Goal: Transaction & Acquisition: Purchase product/service

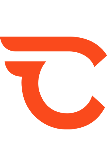
type input "*******"
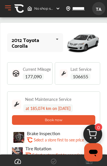
click at [29, 74] on span "177,090" at bounding box center [33, 77] width 21 height 6
click at [30, 74] on span "177,090" at bounding box center [33, 77] width 21 height 6
click at [23, 68] on span "Current Mileage" at bounding box center [37, 69] width 28 height 4
click at [25, 74] on span "177,090" at bounding box center [33, 77] width 21 height 6
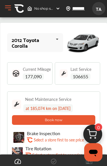
click at [25, 74] on span "177,090" at bounding box center [33, 77] width 21 height 6
click at [35, 76] on span "177,090" at bounding box center [33, 77] width 21 height 6
click at [20, 74] on img at bounding box center [16, 74] width 8 height 8
click at [14, 74] on img at bounding box center [16, 74] width 8 height 8
click at [31, 72] on div "Current Mileage 177,090" at bounding box center [37, 73] width 28 height 13
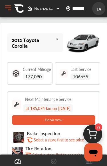
click at [35, 74] on span "177,090" at bounding box center [33, 77] width 21 height 6
click at [35, 73] on div "Current Mileage 177,090" at bounding box center [37, 73] width 28 height 13
click at [13, 76] on img at bounding box center [16, 74] width 8 height 8
click at [24, 74] on span "177,090" at bounding box center [33, 77] width 21 height 6
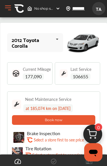
click at [7, 10] on button "Open Menu" at bounding box center [8, 8] width 9 height 9
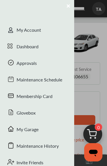
click at [91, 45] on div at bounding box center [53, 83] width 107 height 166
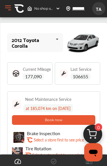
click at [49, 8] on span "No shop selected" at bounding box center [43, 8] width 19 height 5
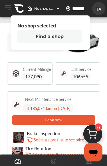
click at [9, 52] on div "2012 Toyota Corolla 2012 Toyota Corolla" at bounding box center [35, 42] width 56 height 19
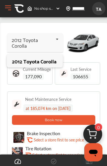
click at [37, 9] on span "No shop selected" at bounding box center [43, 8] width 19 height 5
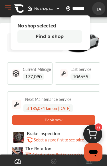
click at [46, 38] on button "Find a shop" at bounding box center [49, 36] width 65 height 13
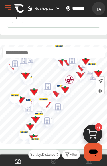
scroll to position [149, 0]
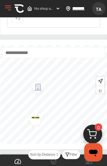
click at [35, 119] on img "Map marker" at bounding box center [33, 120] width 15 height 14
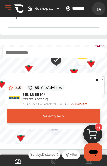
click at [99, 77] on div "4.5 83 CarAdvisors MR. LUBE [STREET_ADDRESS] - 4.79 kilometers Select Shop" at bounding box center [53, 98] width 97 height 49
click at [96, 80] on icon at bounding box center [97, 78] width 4 height 3
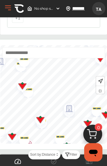
click at [9, 10] on button "Open Menu" at bounding box center [8, 8] width 9 height 9
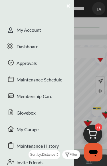
click at [20, 83] on div "Maintenance Schedule" at bounding box center [37, 80] width 74 height 17
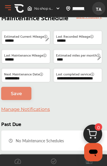
type input "****"
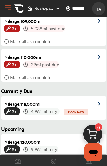
scroll to position [49, 0]
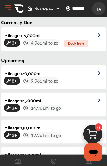
click at [7, 6] on button "Open Menu" at bounding box center [8, 8] width 9 height 9
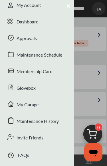
scroll to position [35, 0]
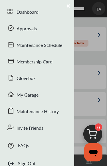
click at [22, 112] on div "Maintenance History" at bounding box center [37, 112] width 74 height 17
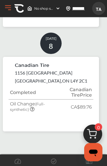
scroll to position [287, 0]
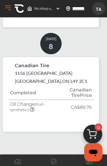
click at [32, 78] on p "MISSISSAUGA , ON L4Y 2C1" at bounding box center [51, 81] width 73 height 7
click at [23, 97] on th "Completed" at bounding box center [33, 93] width 48 height 14
click at [26, 110] on small "(Full-synthetic)" at bounding box center [27, 107] width 35 height 10
click at [35, 93] on th "Completed" at bounding box center [33, 93] width 48 height 14
click at [27, 78] on p "MISSISSAUGA , ON L4Y 2C1" at bounding box center [51, 81] width 73 height 7
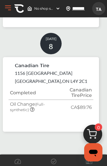
click at [32, 109] on icon at bounding box center [32, 109] width 5 height 5
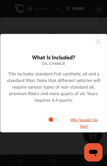
click at [98, 41] on icon at bounding box center [99, 42] width 6 height 6
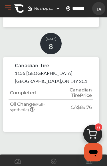
click at [32, 109] on icon at bounding box center [32, 109] width 5 height 5
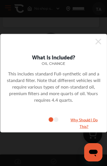
click at [56, 121] on icon at bounding box center [56, 119] width 5 height 5
click at [56, 118] on icon at bounding box center [56, 119] width 5 height 5
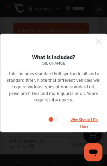
scroll to position [229, 0]
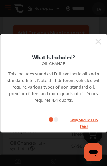
click at [79, 121] on small "Why Should I Do This?" at bounding box center [84, 122] width 29 height 13
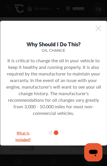
click at [19, 133] on small "What Is Included?" at bounding box center [23, 135] width 29 height 13
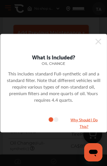
click at [101, 40] on icon at bounding box center [99, 41] width 6 height 9
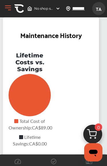
scroll to position [0, 0]
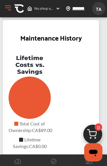
click at [8, 8] on button "Open Menu" at bounding box center [8, 8] width 9 height 9
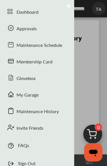
click at [21, 31] on div "Approvals" at bounding box center [37, 29] width 74 height 17
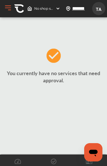
click at [9, 9] on button "Open Menu" at bounding box center [8, 8] width 9 height 9
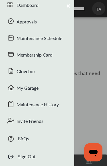
scroll to position [42, 0]
click at [24, 8] on div "Dashboard" at bounding box center [37, 5] width 74 height 17
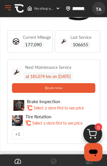
scroll to position [32, 0]
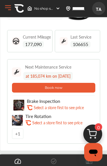
click at [32, 87] on button "Book now" at bounding box center [54, 88] width 84 height 10
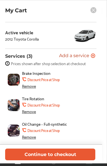
scroll to position [18, 0]
click at [15, 128] on img at bounding box center [14, 131] width 12 height 12
click at [41, 124] on span "Oil Change - Full-synthetic" at bounding box center [49, 124] width 54 height 5
click at [13, 130] on img at bounding box center [14, 131] width 12 height 12
click at [94, 54] on icon at bounding box center [93, 56] width 4 height 4
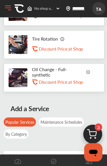
scroll to position [9, 0]
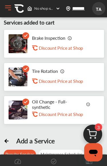
click at [23, 34] on icon at bounding box center [25, 35] width 7 height 7
click at [16, 41] on img at bounding box center [18, 43] width 19 height 19
click at [6, 73] on div "Tire Rotation .st0{fill:#FA4A1C;} Discount Price at Shop" at bounding box center [54, 77] width 101 height 29
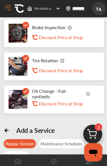
scroll to position [0, 0]
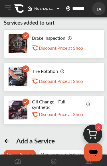
click at [68, 37] on img at bounding box center [70, 38] width 5 height 5
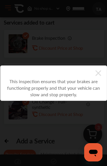
click at [99, 70] on icon at bounding box center [99, 73] width 6 height 9
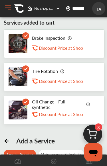
click at [66, 69] on div "Tire Rotation .st0{fill:#FA4A1C;} Discount Price at Shop" at bounding box center [64, 76] width 64 height 17
click at [62, 72] on img at bounding box center [62, 71] width 5 height 5
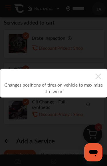
click at [96, 75] on icon at bounding box center [99, 76] width 6 height 9
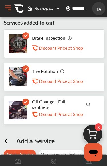
click at [19, 44] on img at bounding box center [18, 43] width 19 height 19
click at [21, 41] on img at bounding box center [18, 43] width 19 height 19
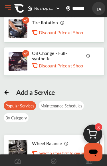
click at [90, 132] on img at bounding box center [92, 135] width 27 height 27
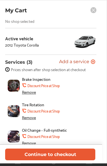
click at [27, 93] on div "Remove" at bounding box center [29, 92] width 14 height 5
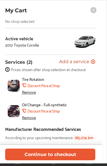
click at [27, 95] on div "Remove" at bounding box center [29, 92] width 14 height 5
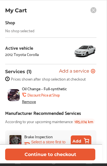
scroll to position [0, 0]
click at [40, 154] on button "Continue to checkout" at bounding box center [50, 155] width 91 height 12
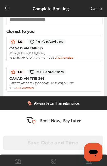
click at [26, 50] on span "CANADIAN TIRE 152" at bounding box center [26, 48] width 34 height 4
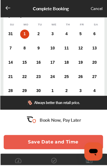
scroll to position [51, 0]
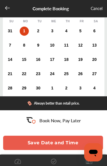
click at [22, 36] on div "1" at bounding box center [24, 31] width 9 height 9
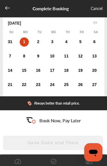
scroll to position [39, 0]
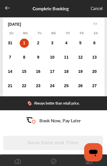
click at [38, 45] on div "2" at bounding box center [38, 43] width 9 height 9
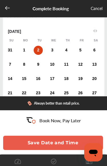
click at [52, 69] on div "10" at bounding box center [52, 64] width 9 height 9
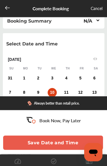
click at [25, 77] on div "1" at bounding box center [24, 78] width 9 height 9
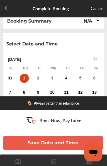
click at [8, 9] on icon at bounding box center [8, 8] width 6 height 6
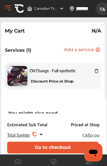
scroll to position [3, 0]
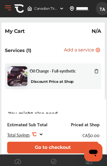
click at [39, 131] on div "Total Savings .st0{fill:#FA4A1C;} CA$0.00" at bounding box center [53, 135] width 93 height 8
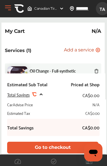
click at [40, 95] on icon at bounding box center [41, 94] width 5 height 5
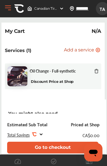
click at [44, 88] on div "Oil Change - Full-synthetic Discount Price at Shop" at bounding box center [53, 77] width 97 height 26
click at [10, 9] on button "Open Menu" at bounding box center [8, 8] width 9 height 9
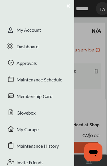
click at [23, 98] on div "Membership Card" at bounding box center [37, 97] width 74 height 17
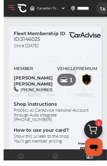
scroll to position [74, 0]
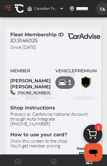
click at [8, 8] on button "Open Menu" at bounding box center [8, 8] width 9 height 9
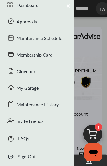
scroll to position [42, 0]
click at [23, 91] on div "My Garage" at bounding box center [37, 88] width 74 height 17
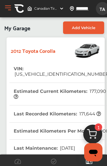
click at [9, 9] on button "Open Menu" at bounding box center [8, 8] width 9 height 9
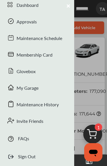
click at [86, 95] on div at bounding box center [53, 83] width 107 height 166
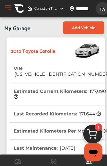
click at [8, 5] on button "Open Menu" at bounding box center [8, 8] width 9 height 9
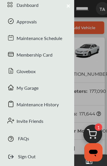
click at [23, 106] on div "Maintenance History" at bounding box center [37, 105] width 74 height 17
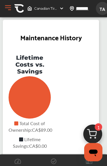
scroll to position [287, 0]
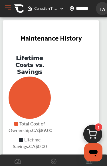
click at [11, 5] on button "Open Menu" at bounding box center [8, 8] width 9 height 9
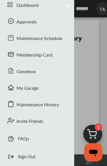
click at [25, 7] on div "Dashboard" at bounding box center [37, 5] width 74 height 17
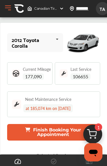
click at [9, 7] on button "Open Menu" at bounding box center [8, 8] width 9 height 9
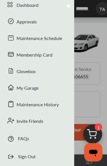
click at [93, 132] on img at bounding box center [92, 135] width 27 height 27
